Goal: Use online tool/utility: Utilize a website feature to perform a specific function

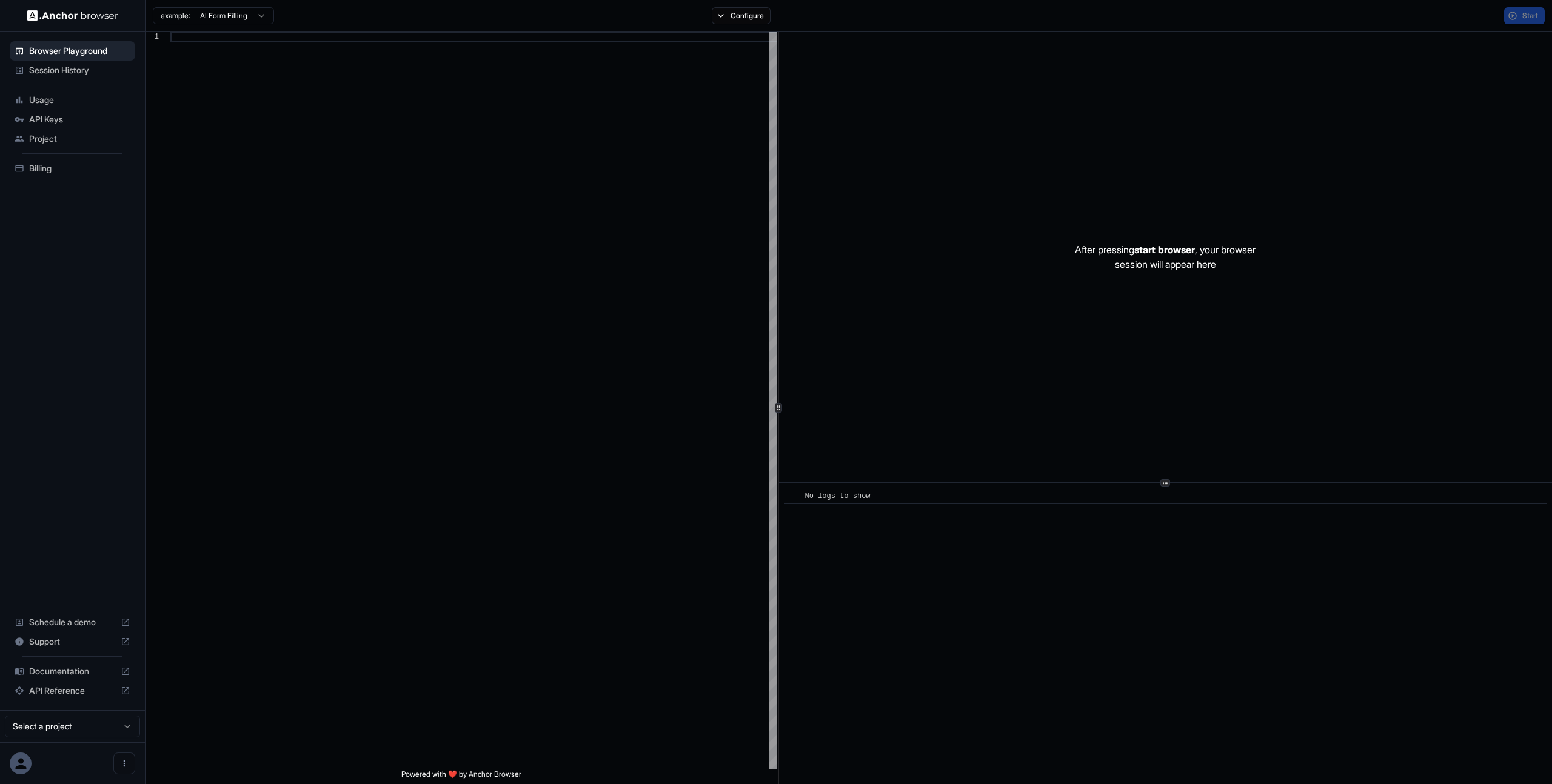
scroll to position [87, 0]
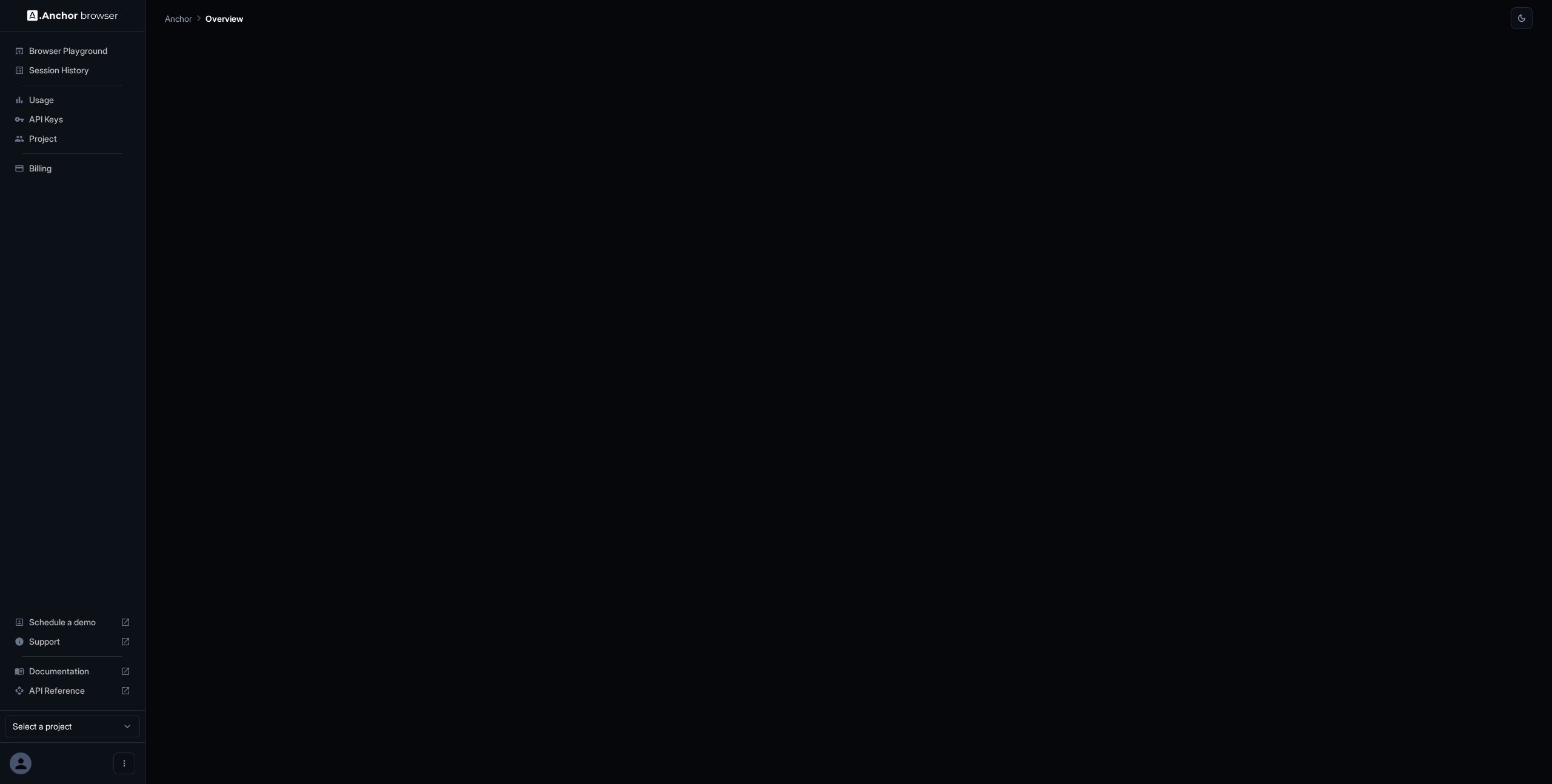
click at [78, 52] on span "Browser Playground" at bounding box center [79, 51] width 101 height 12
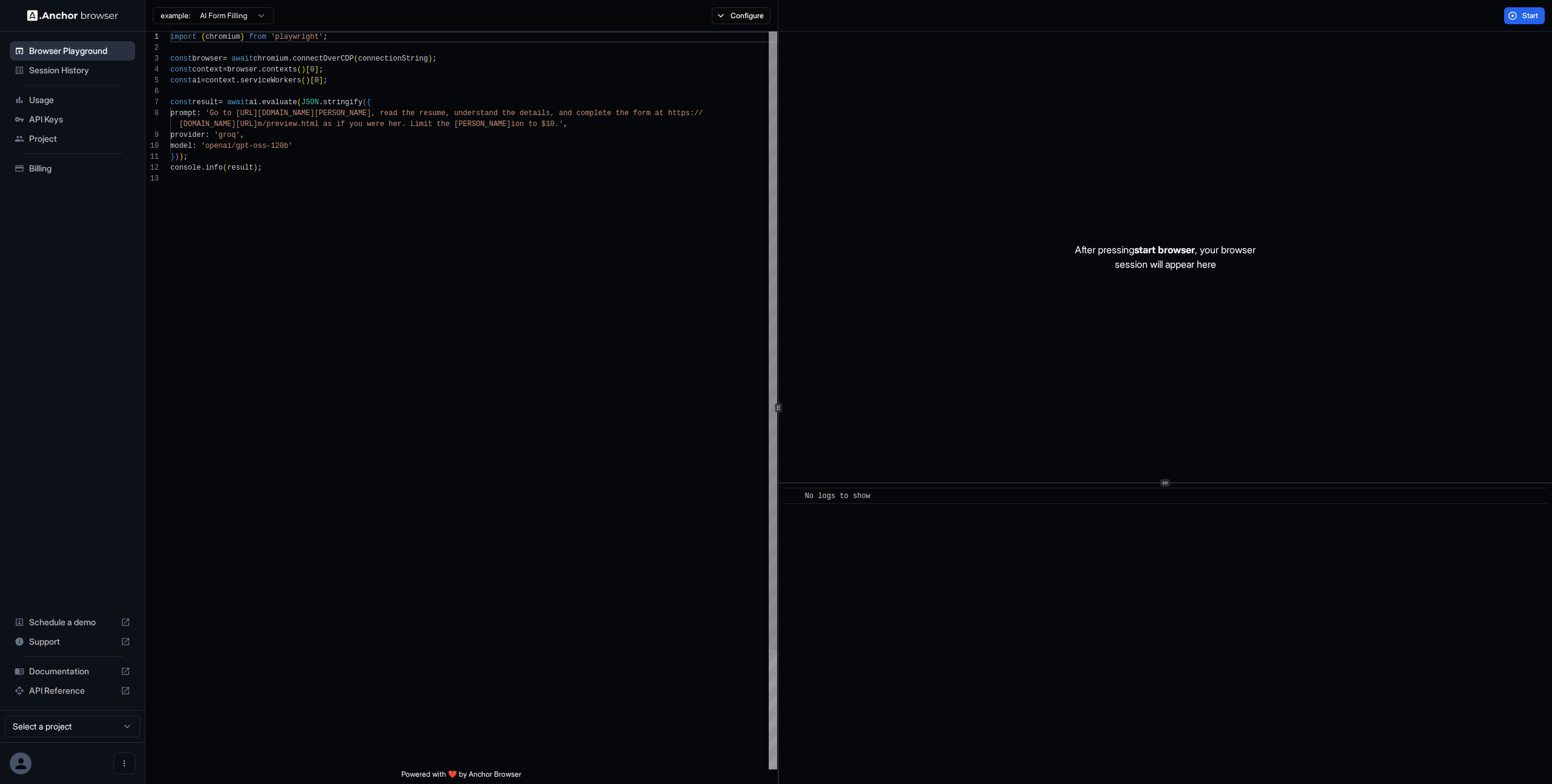
scroll to position [87, 0]
click at [40, 72] on span "Session History" at bounding box center [79, 70] width 101 height 12
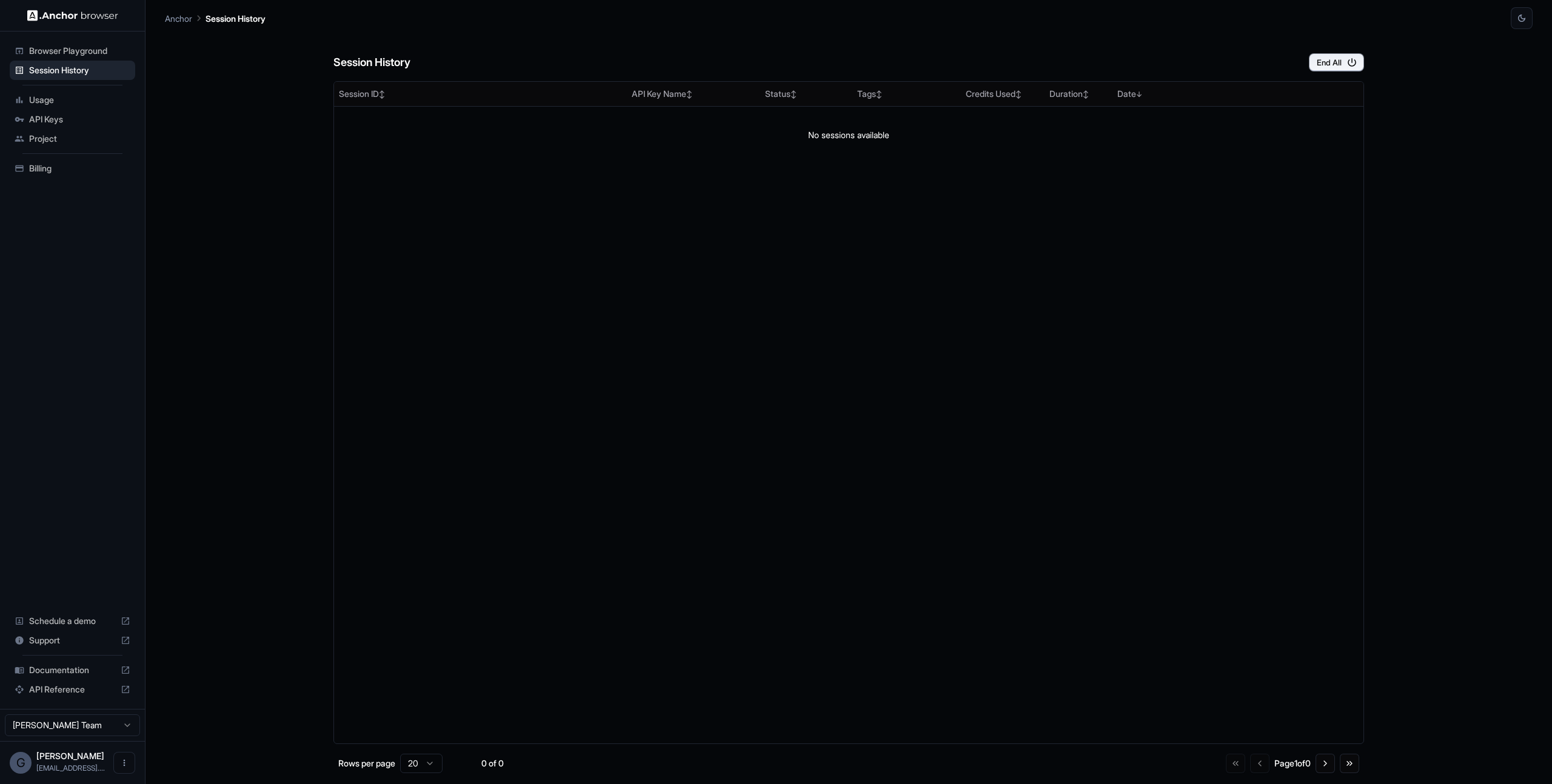
click at [52, 55] on span "Browser Playground" at bounding box center [79, 51] width 101 height 12
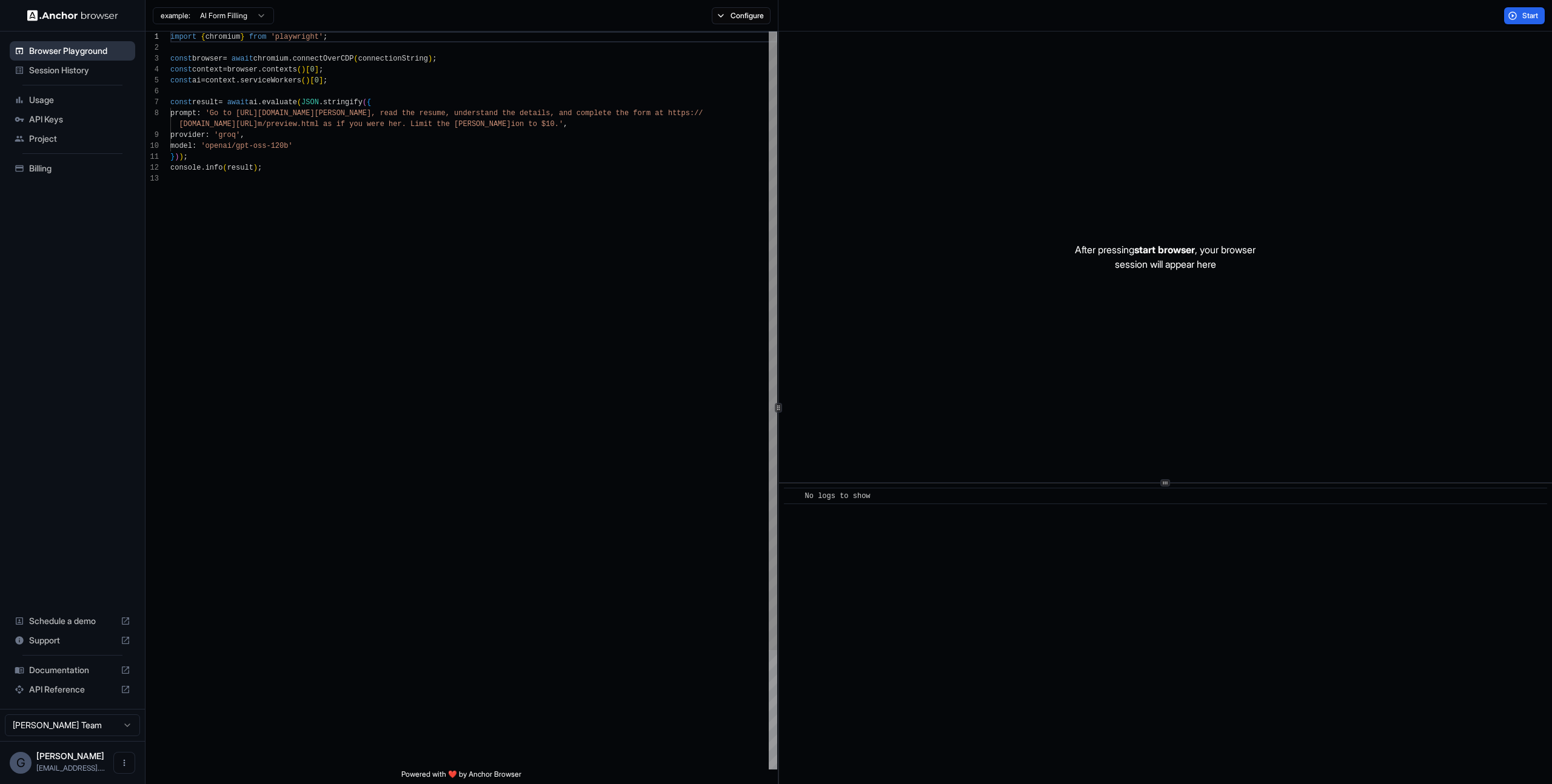
scroll to position [87, 0]
click at [62, 123] on span "API Keys" at bounding box center [79, 119] width 101 height 12
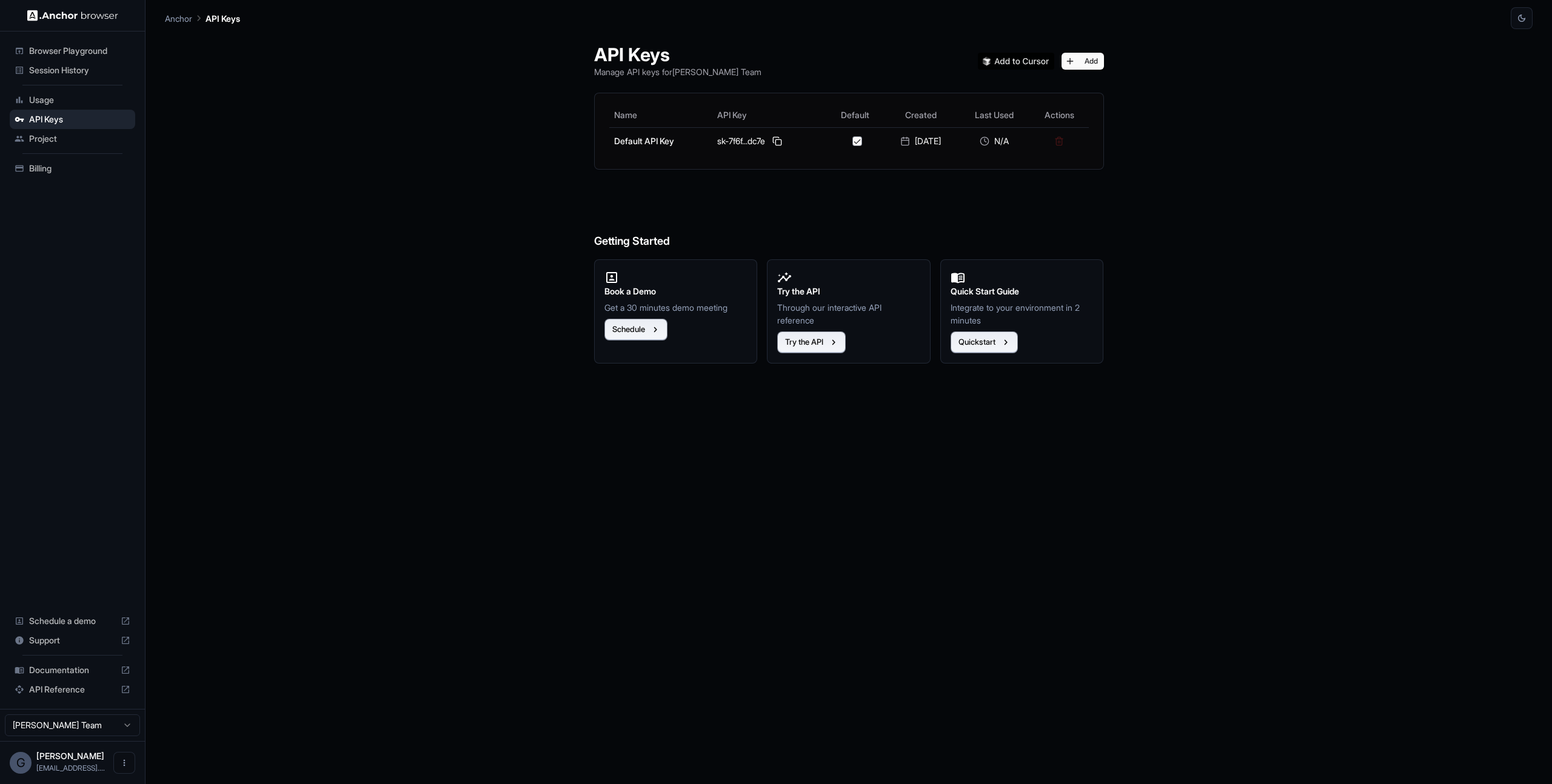
click at [63, 57] on div "Browser Playground" at bounding box center [73, 50] width 125 height 19
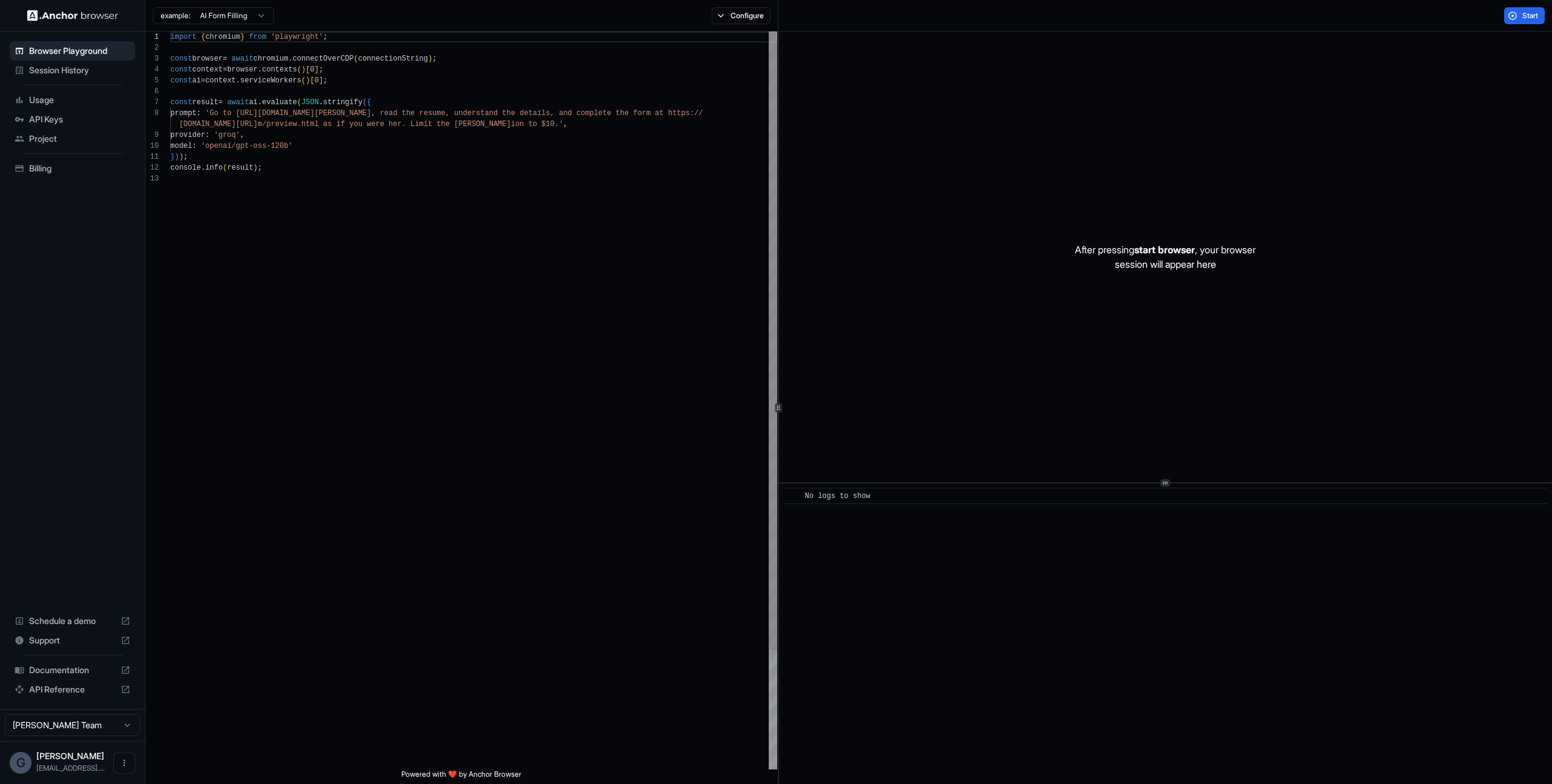
scroll to position [33, 0]
click at [523, 272] on div "import { chromium } from 'playwright' ; const browser = await chromium . connec…" at bounding box center [473, 472] width 607 height 880
click at [1532, 14] on span "Start" at bounding box center [1531, 16] width 17 height 10
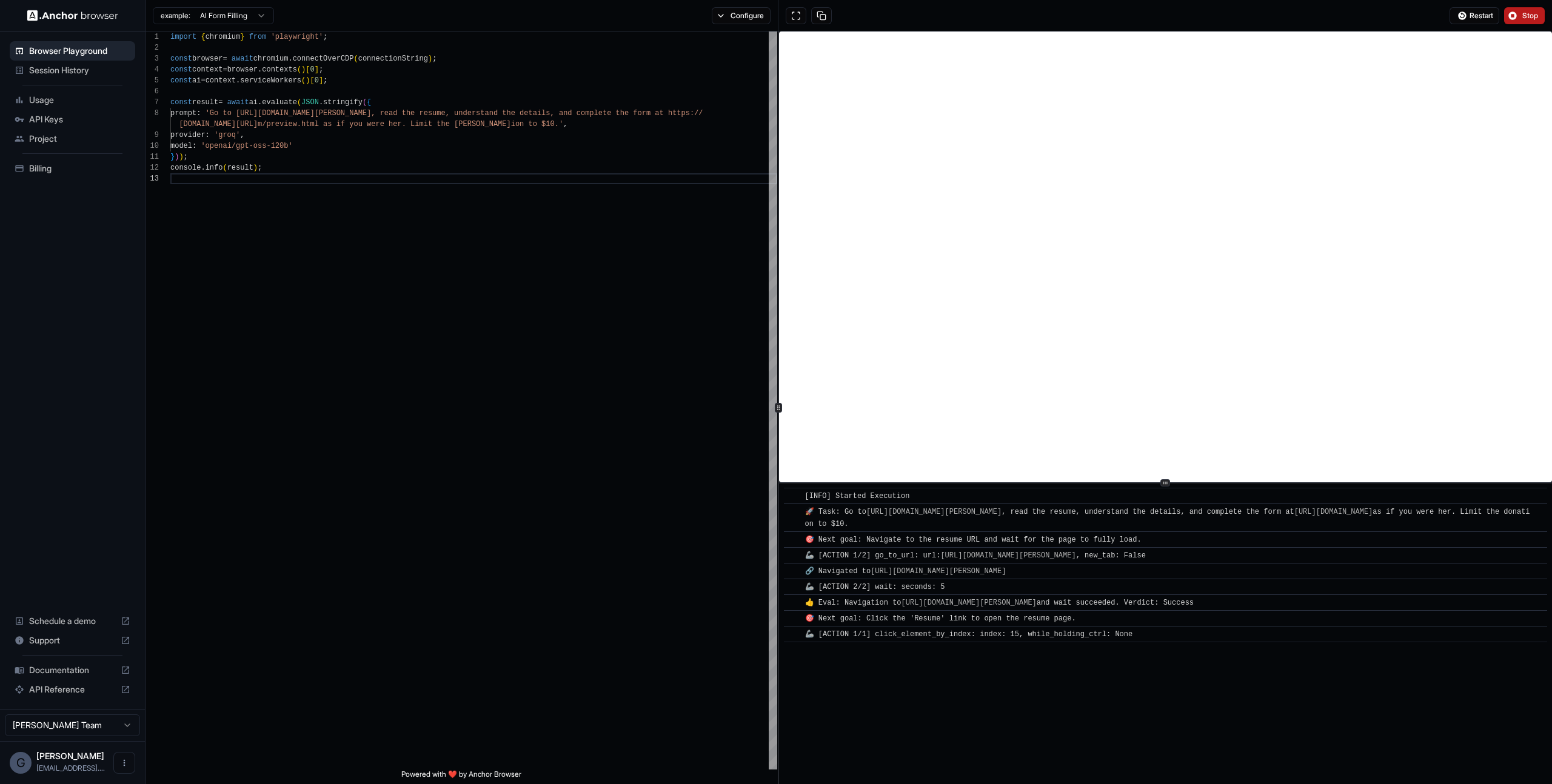
click at [1526, 18] on span "Stop" at bounding box center [1531, 16] width 17 height 10
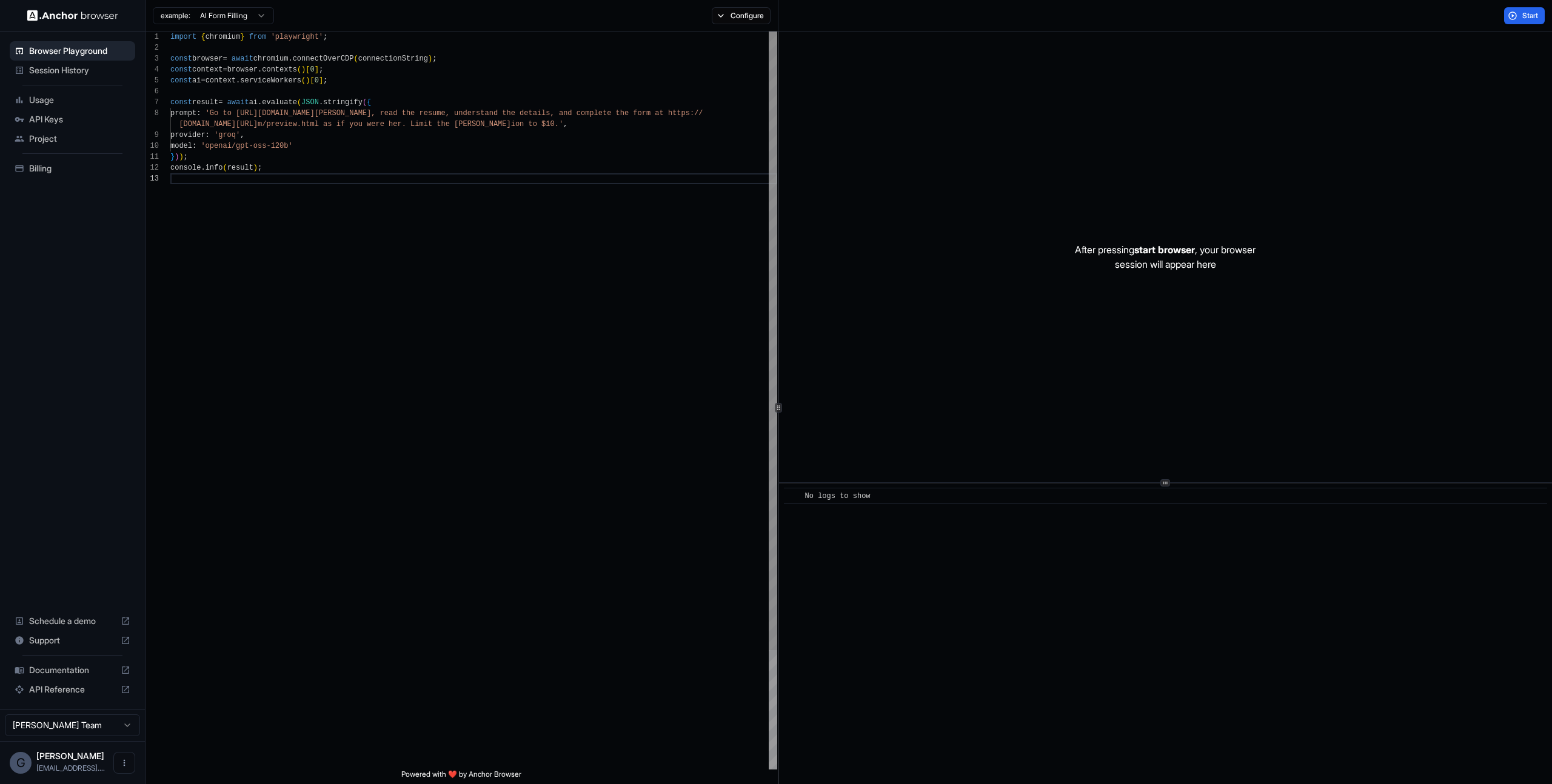
type textarea "**********"
click at [368, 81] on div "import { chromium } from 'playwright' ; const browser = await chromium . connec…" at bounding box center [473, 472] width 607 height 880
click at [279, 100] on div "import { chromium } from 'playwright' ; const browser = await chromium . connec…" at bounding box center [473, 472] width 607 height 880
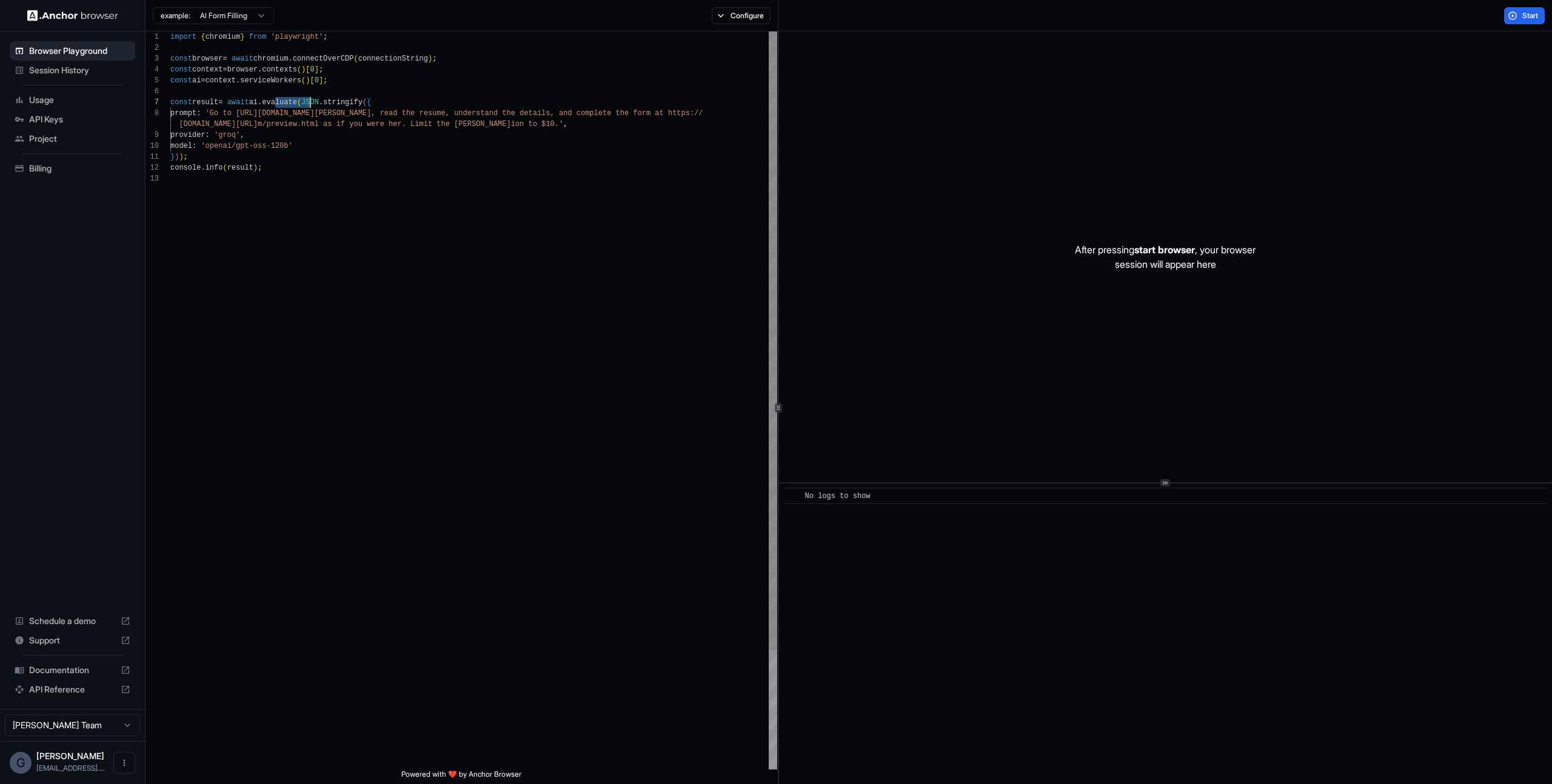
click at [279, 100] on div "import { chromium } from 'playwright' ; const browser = await chromium . connec…" at bounding box center [473, 472] width 607 height 880
click at [287, 104] on div "import { chromium } from 'playwright' ; const browser = await chromium . connec…" at bounding box center [473, 472] width 607 height 880
click at [73, 75] on span "Session History" at bounding box center [79, 70] width 101 height 12
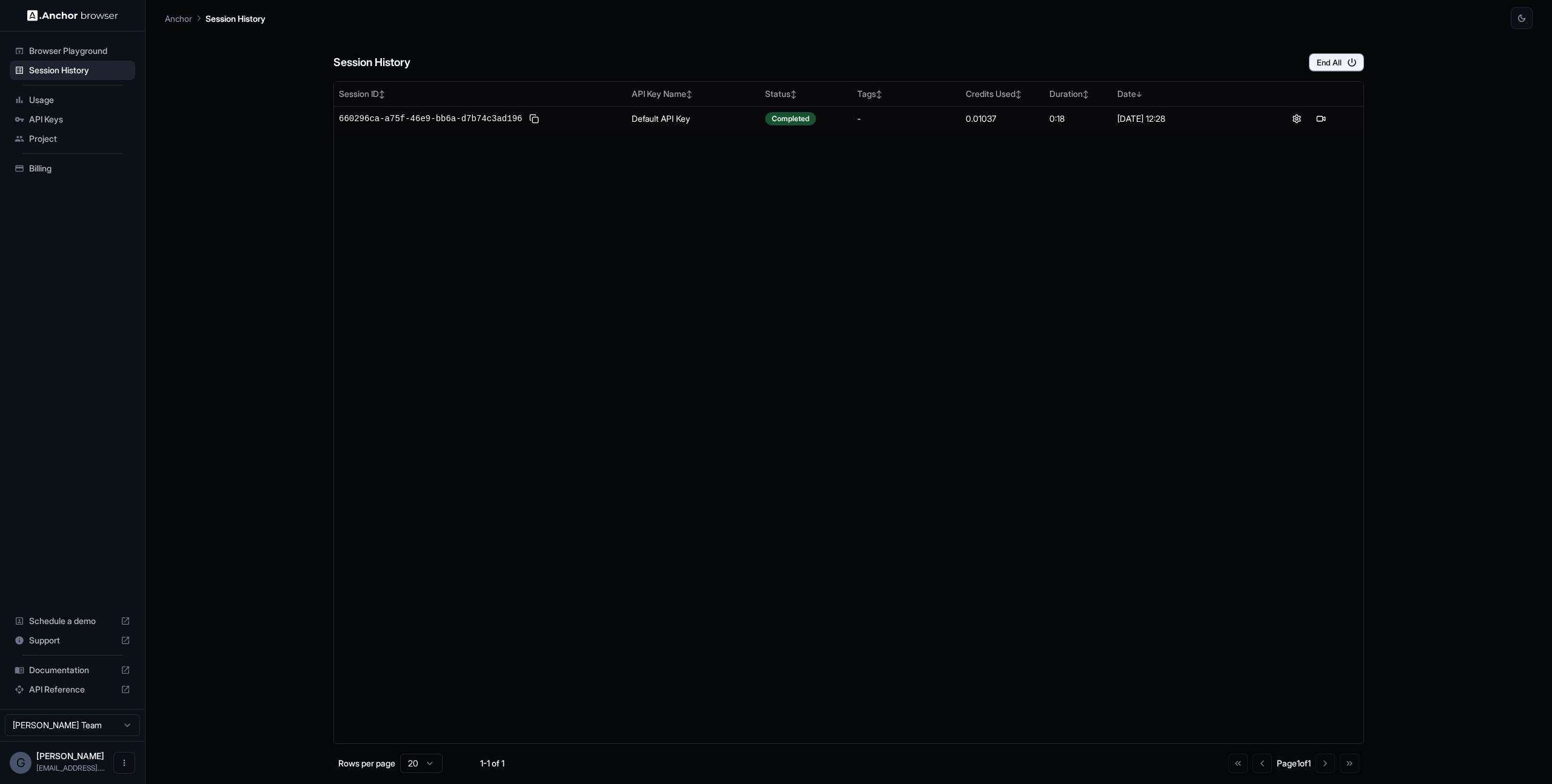
click at [74, 51] on span "Browser Playground" at bounding box center [79, 51] width 101 height 12
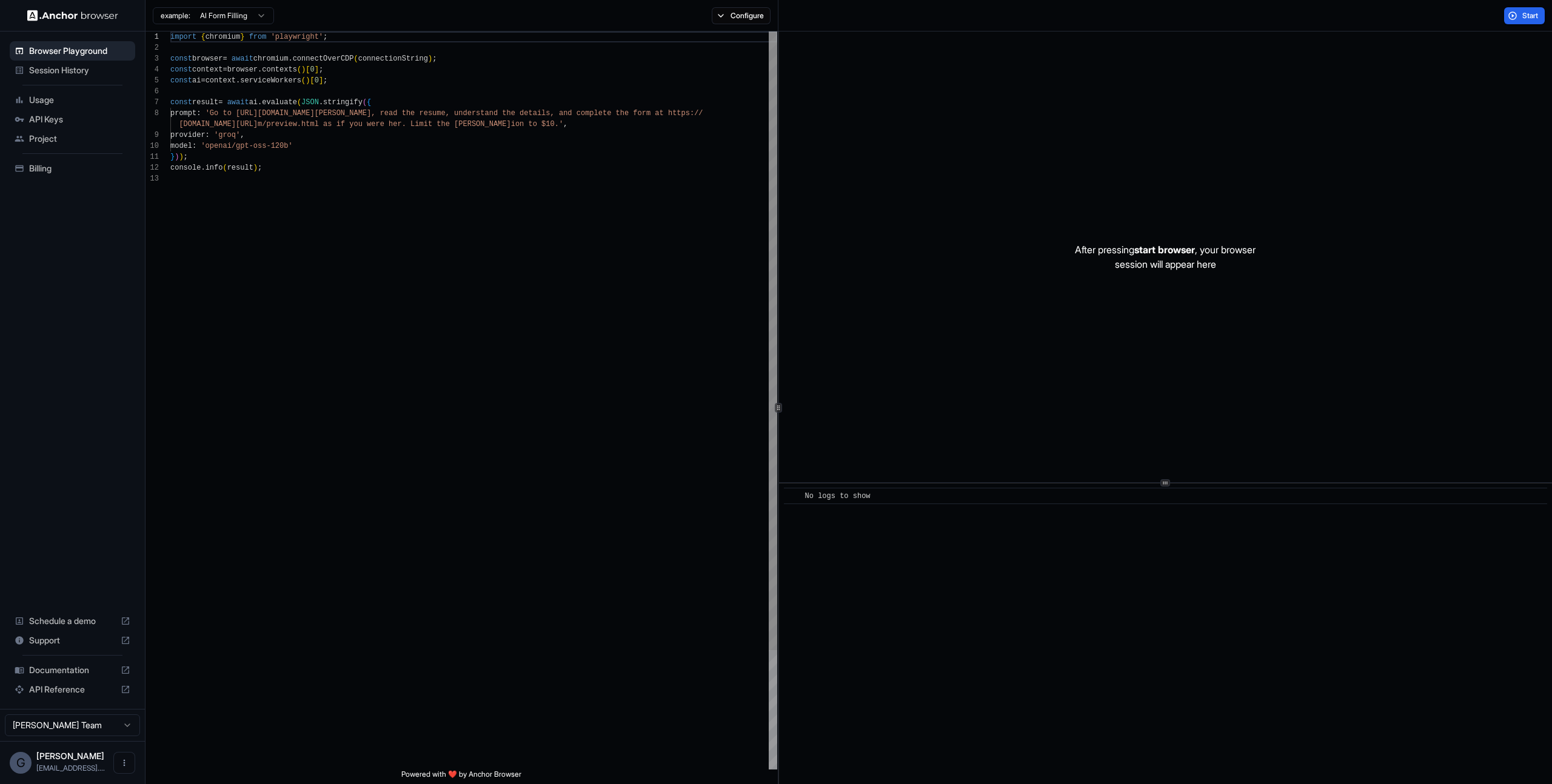
scroll to position [87, 0]
click at [71, 99] on span "Usage" at bounding box center [79, 100] width 101 height 12
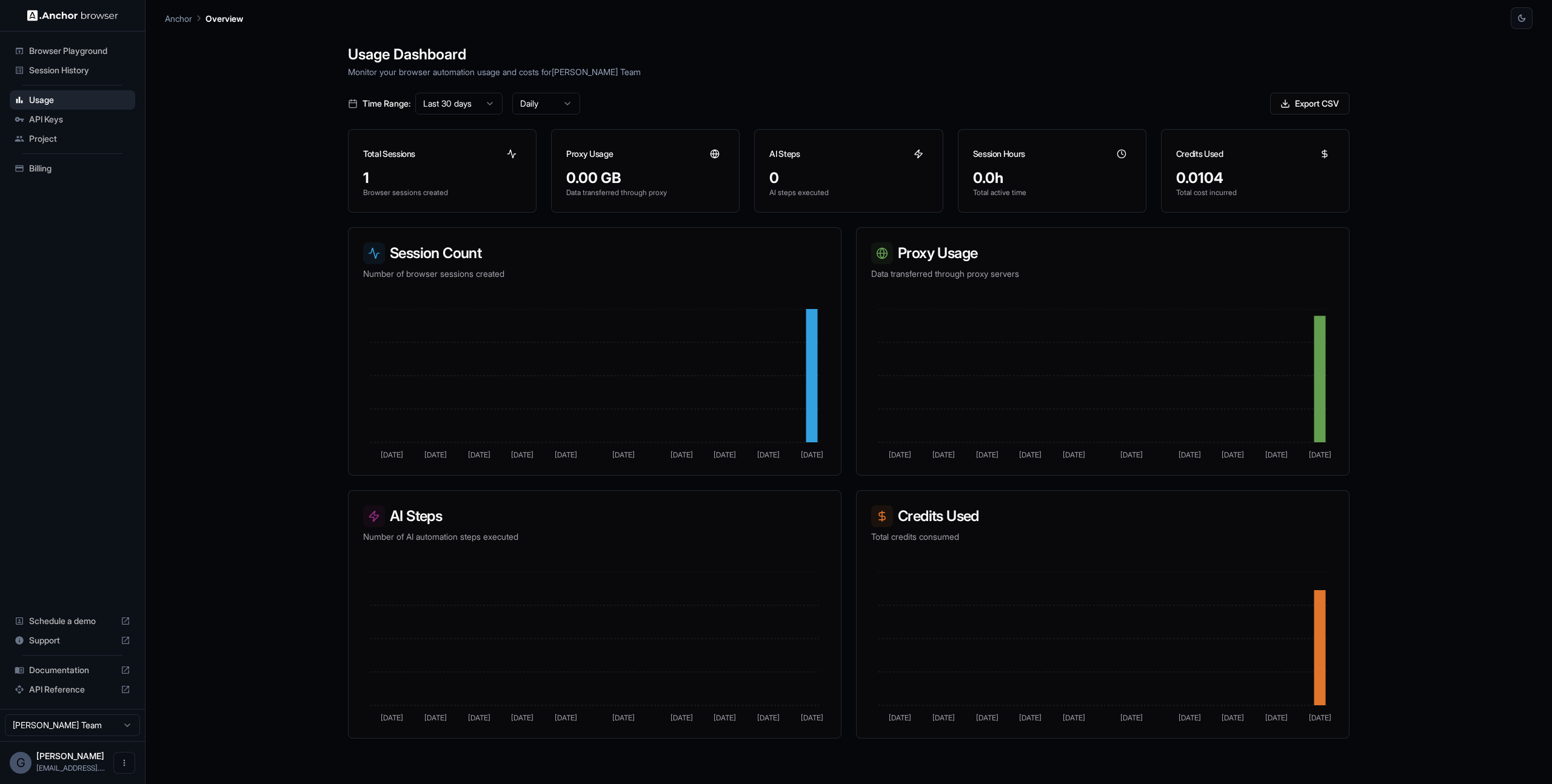
click at [70, 55] on span "Browser Playground" at bounding box center [79, 51] width 101 height 12
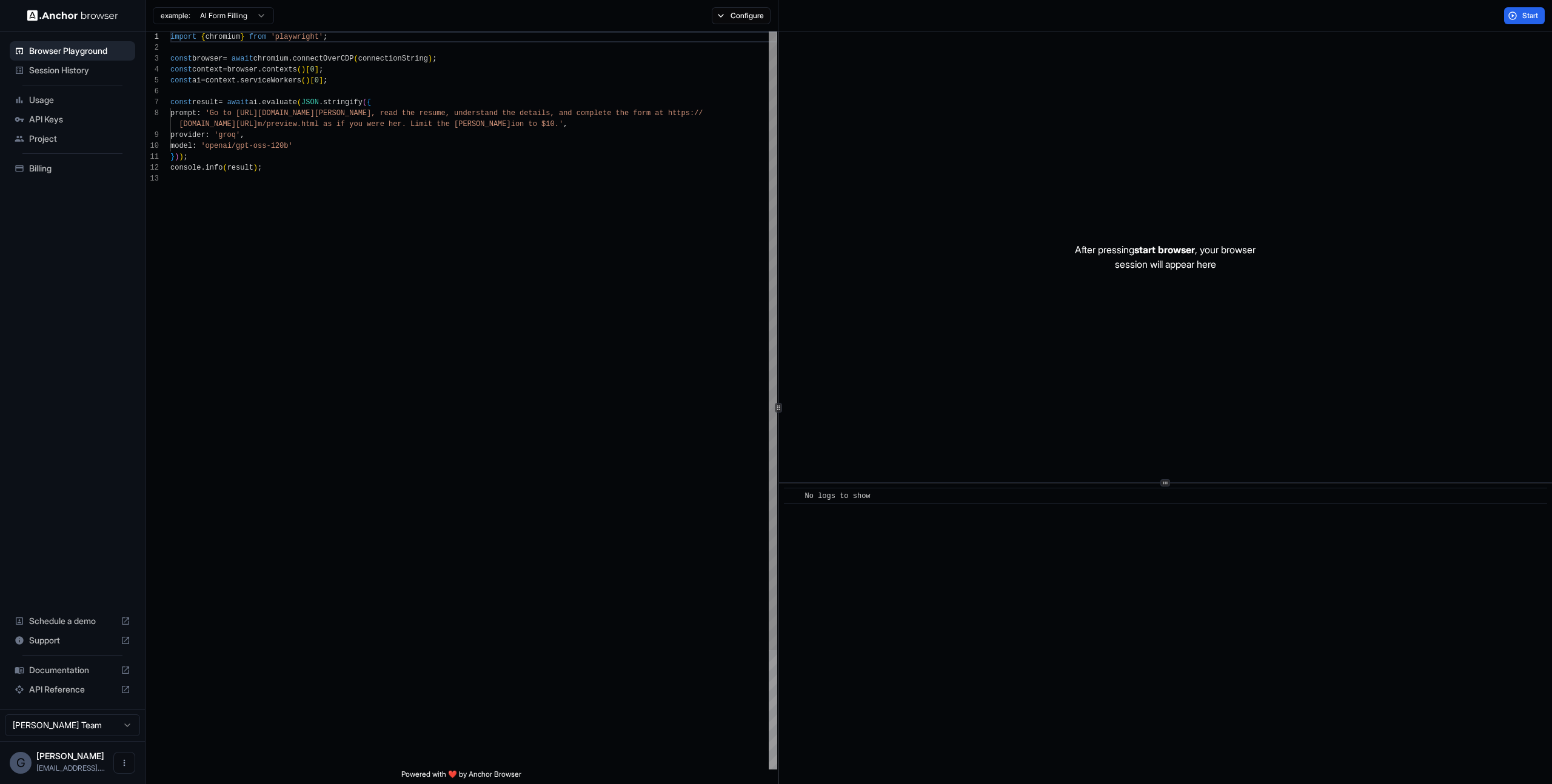
scroll to position [87, 0]
